Goal: Navigation & Orientation: Find specific page/section

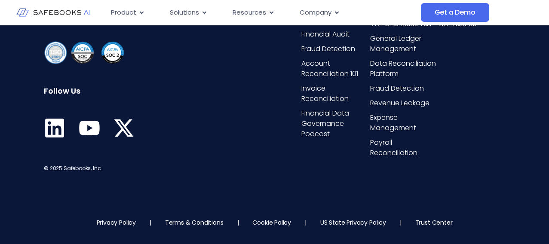
scroll to position [3856, 0]
drag, startPoint x: 214, startPoint y: 222, endPoint x: 110, endPoint y: 223, distance: 103.2
click at [213, 222] on link "Terms & Conditions" at bounding box center [194, 222] width 58 height 9
click at [110, 224] on link "Privacy Policy" at bounding box center [116, 222] width 39 height 9
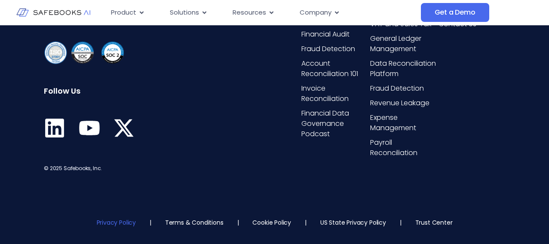
click at [110, 223] on link "Privacy Policy" at bounding box center [116, 222] width 39 height 9
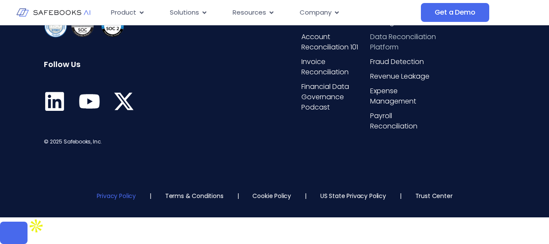
scroll to position [3786, 0]
drag, startPoint x: 225, startPoint y: 134, endPoint x: 250, endPoint y: 130, distance: 24.9
click at [226, 134] on div "The Financial Data Governance Platform that enables you to trust 100% of your f…" at bounding box center [137, 39] width 187 height 216
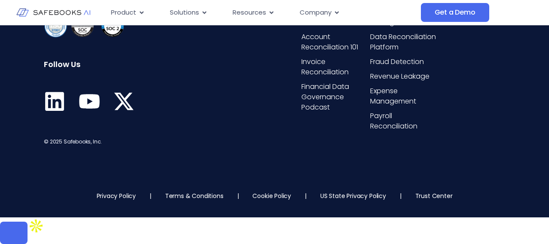
scroll to position [3915, 0]
click at [378, 200] on link "US State Privacy Policy" at bounding box center [353, 196] width 66 height 9
click at [281, 200] on link "Cookie Policy" at bounding box center [271, 196] width 39 height 9
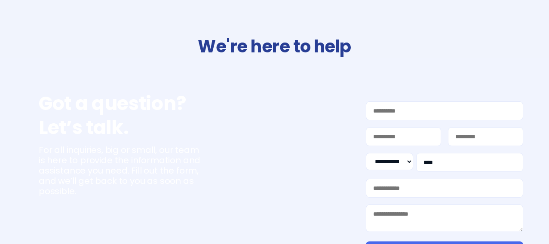
select select "**"
